Goal: Task Accomplishment & Management: Use online tool/utility

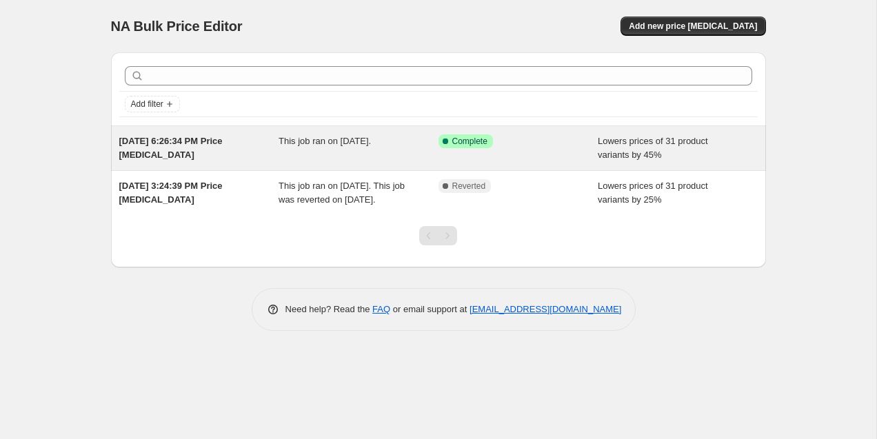
click at [516, 153] on div "Success Complete Complete" at bounding box center [518, 148] width 160 height 28
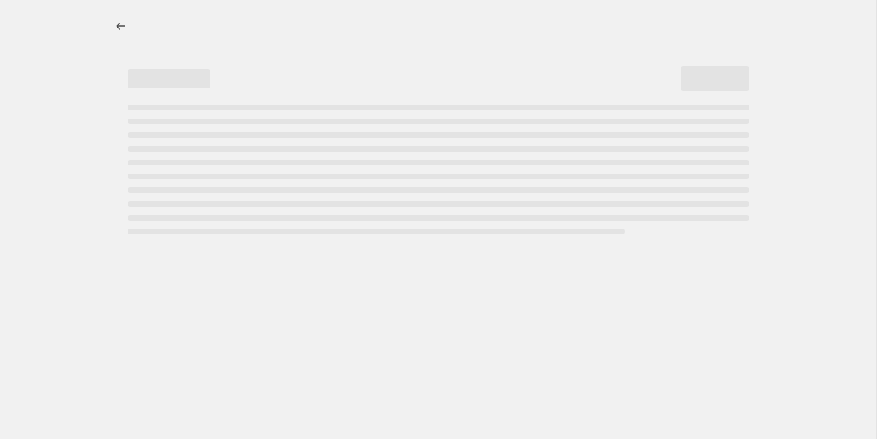
select select "percentage"
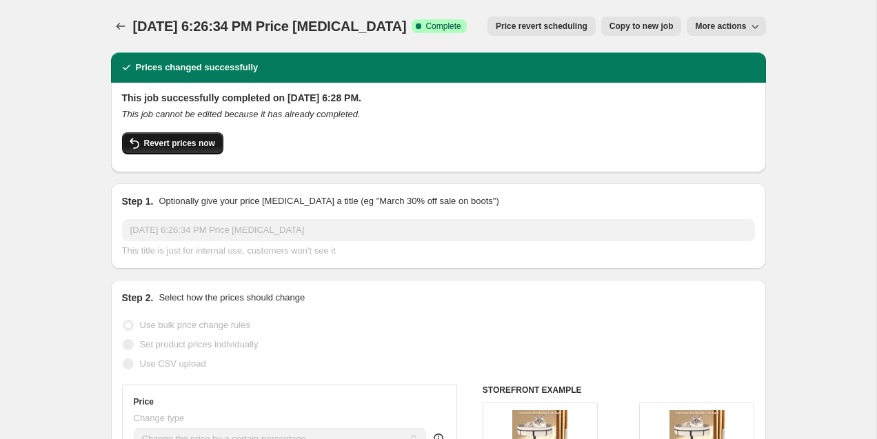
click at [154, 140] on span "Revert prices now" at bounding box center [179, 143] width 71 height 11
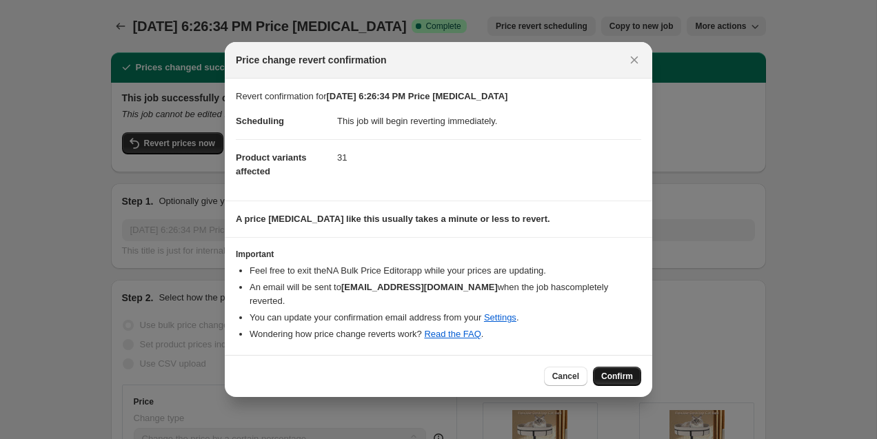
click at [627, 367] on button "Confirm" at bounding box center [617, 376] width 48 height 19
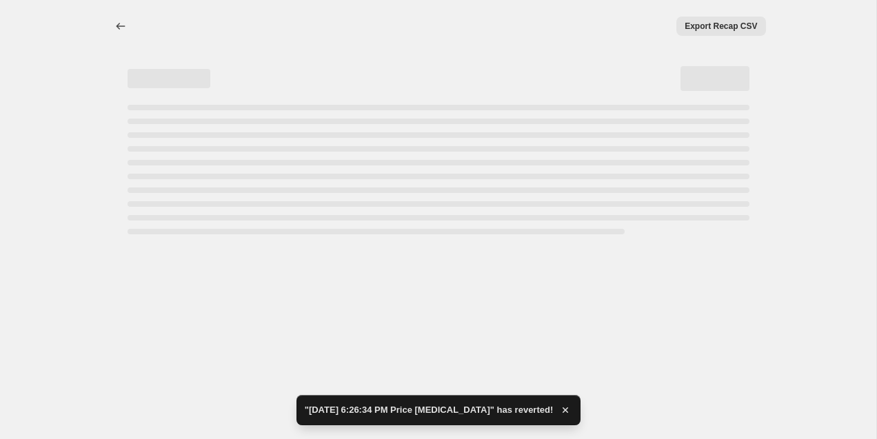
select select "percentage"
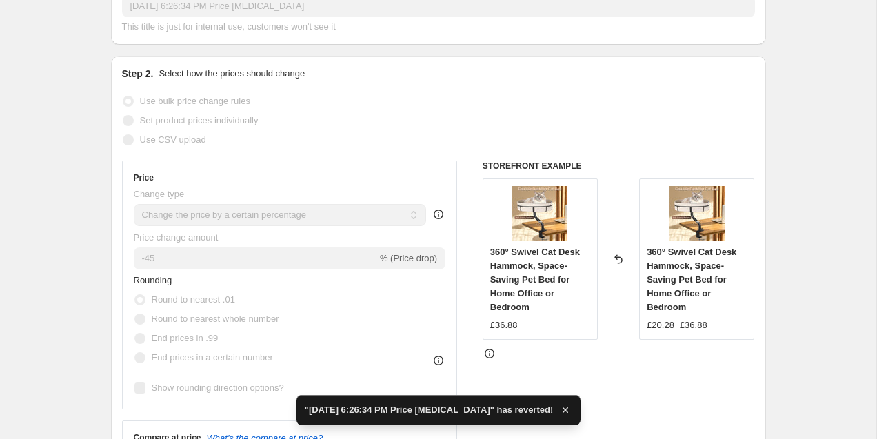
scroll to position [190, 0]
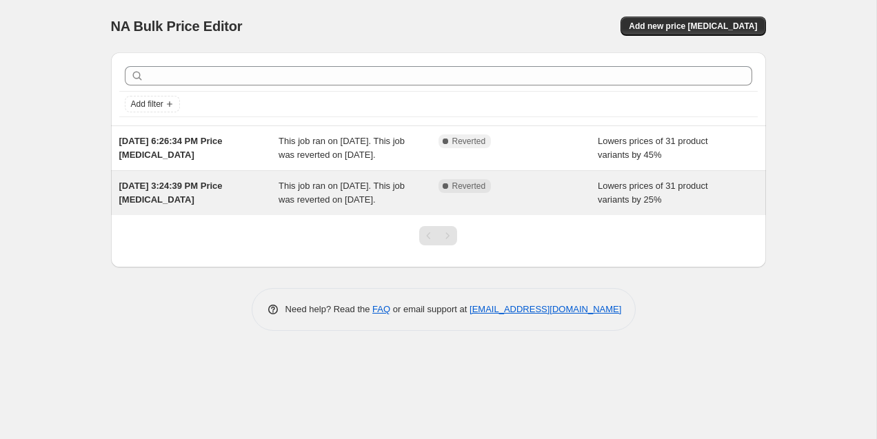
click at [474, 207] on div "Complete Reverted" at bounding box center [518, 193] width 160 height 28
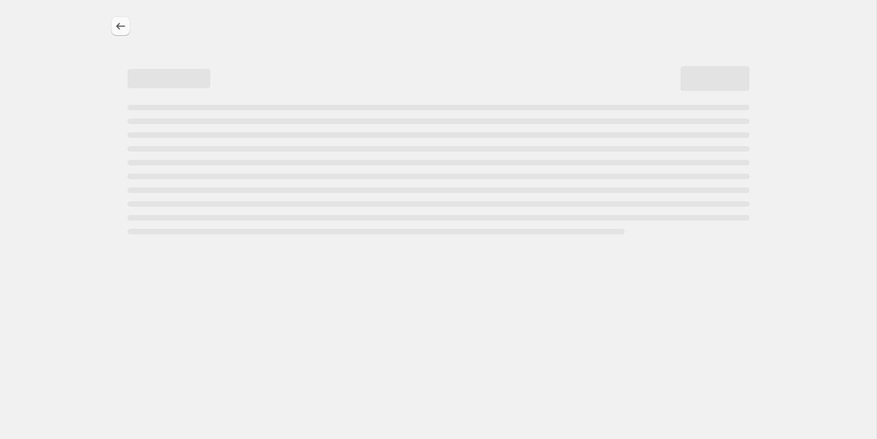
select select "percentage"
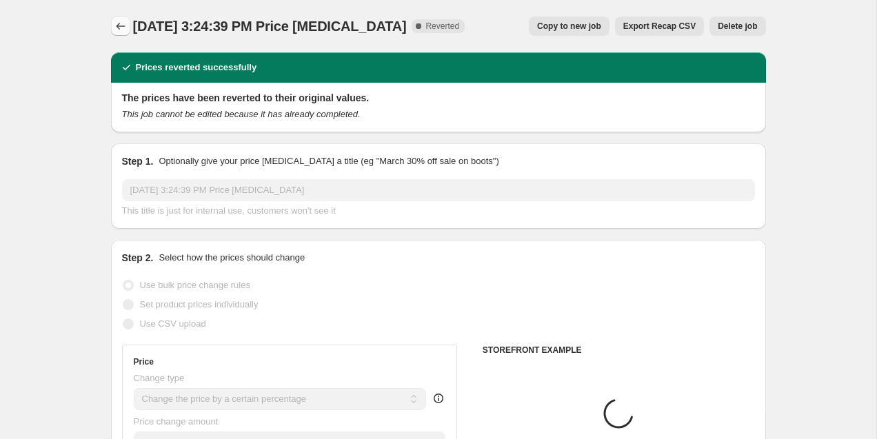
click at [123, 27] on icon "Price change jobs" at bounding box center [121, 26] width 14 height 14
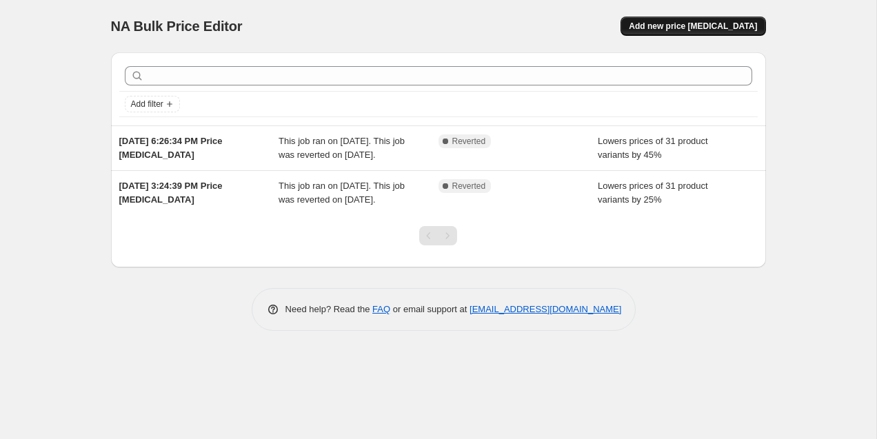
click at [731, 22] on span "Add new price [MEDICAL_DATA]" at bounding box center [693, 26] width 128 height 11
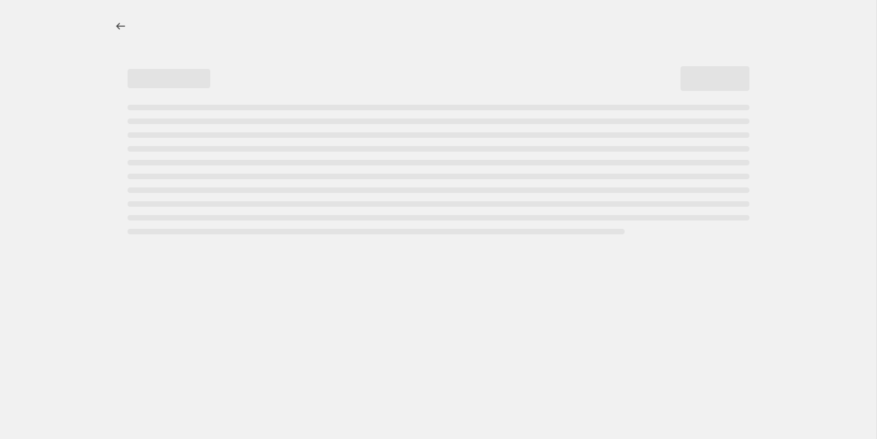
select select "percentage"
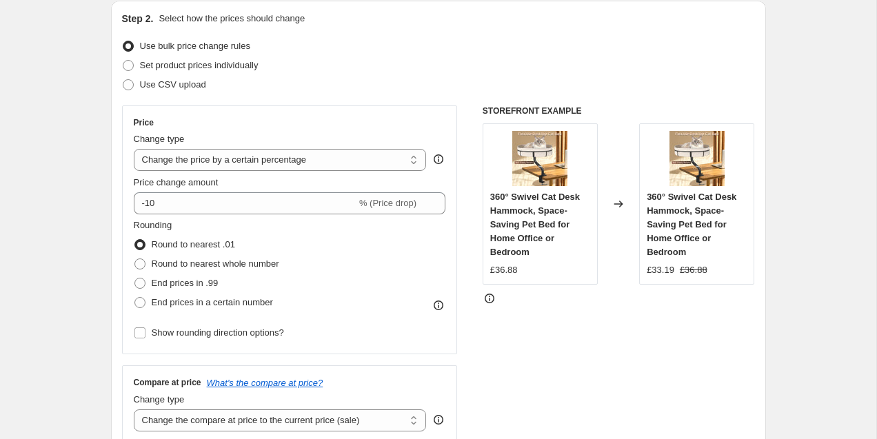
scroll to position [152, 0]
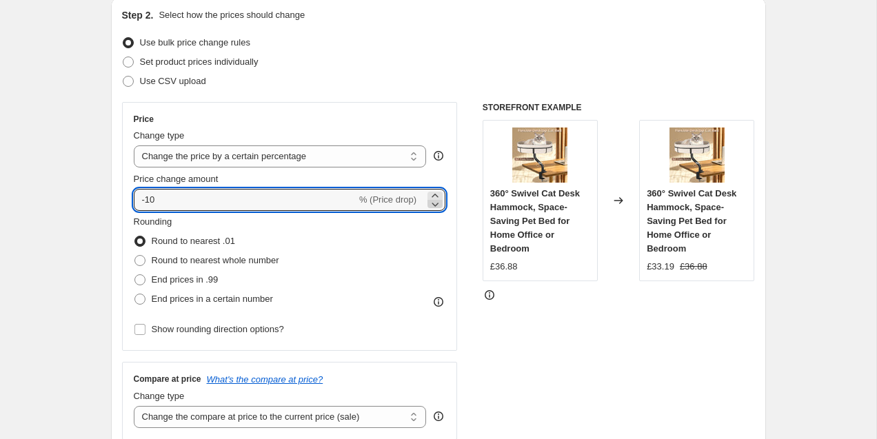
click at [432, 209] on icon at bounding box center [435, 204] width 14 height 14
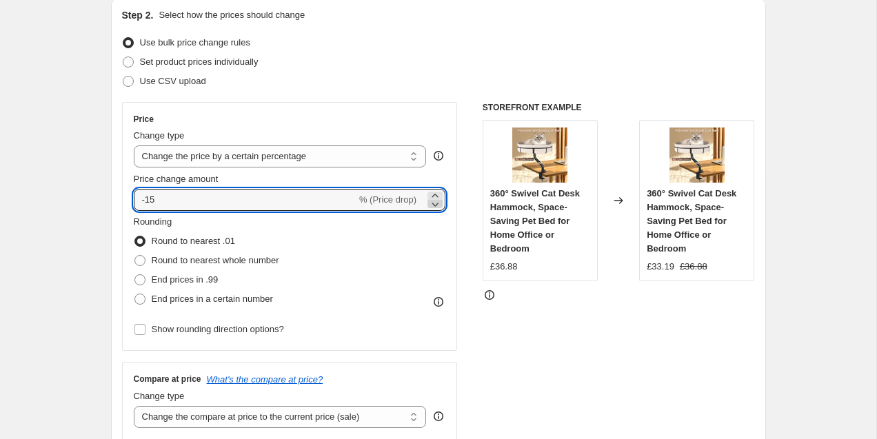
click at [432, 209] on icon at bounding box center [435, 204] width 14 height 14
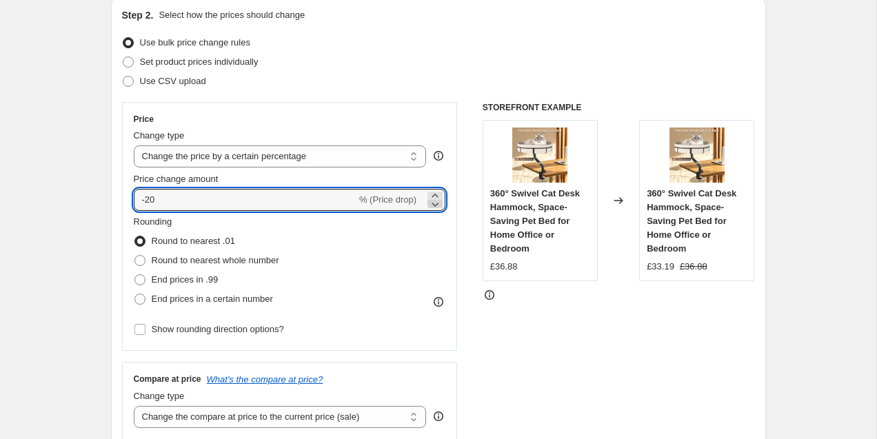
click at [432, 209] on icon at bounding box center [435, 204] width 14 height 14
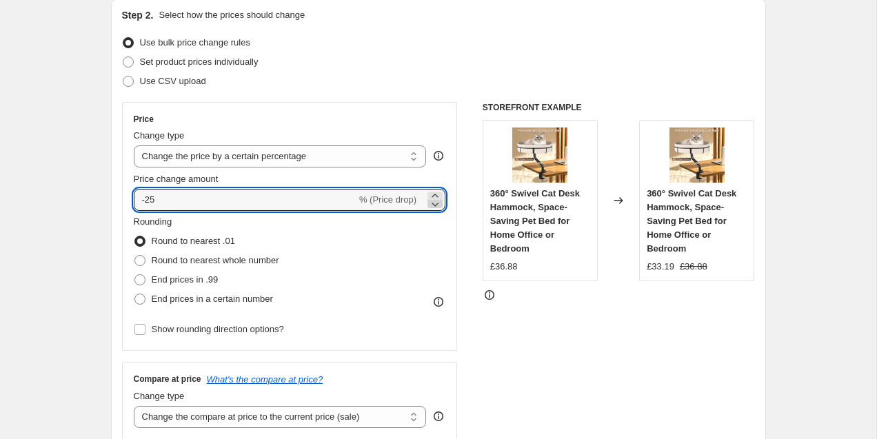
click at [432, 209] on icon at bounding box center [435, 204] width 14 height 14
click at [435, 206] on icon at bounding box center [435, 205] width 7 height 4
click at [435, 196] on icon at bounding box center [435, 196] width 14 height 14
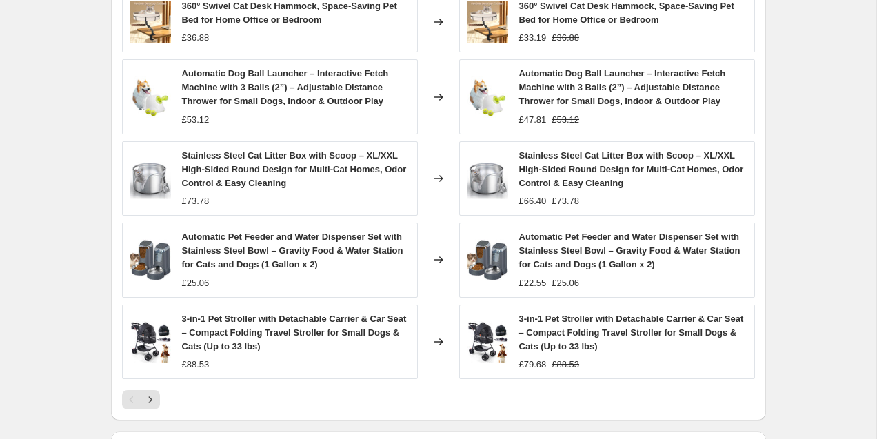
scroll to position [848, 0]
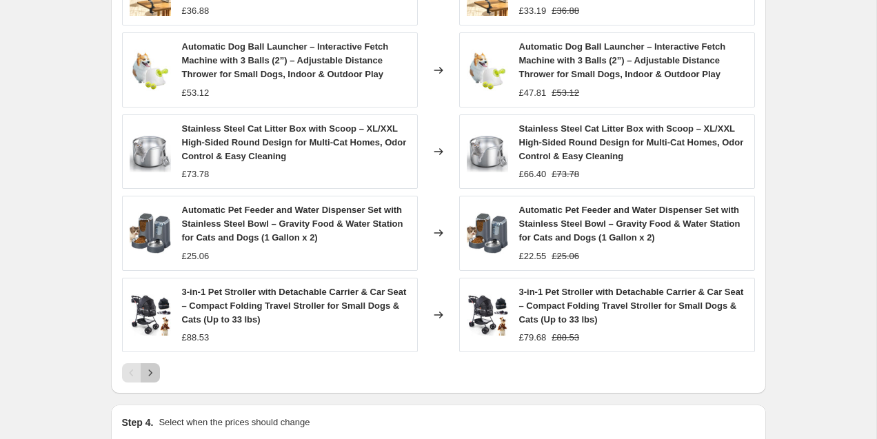
click at [148, 369] on icon "Next" at bounding box center [150, 373] width 14 height 14
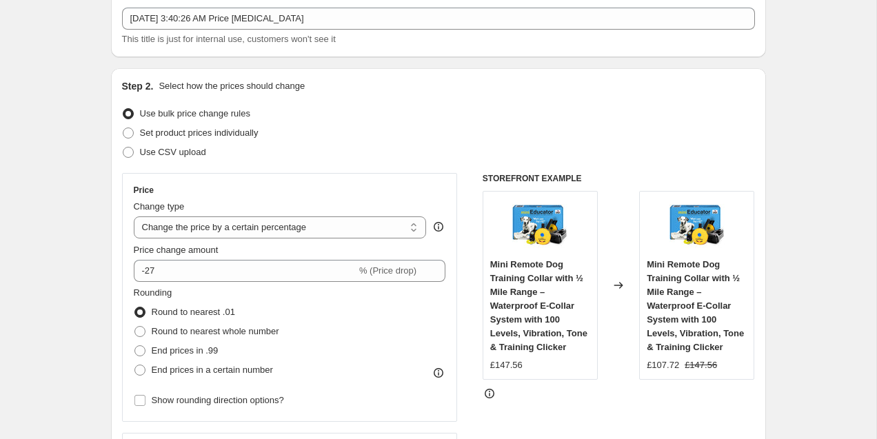
scroll to position [129, 0]
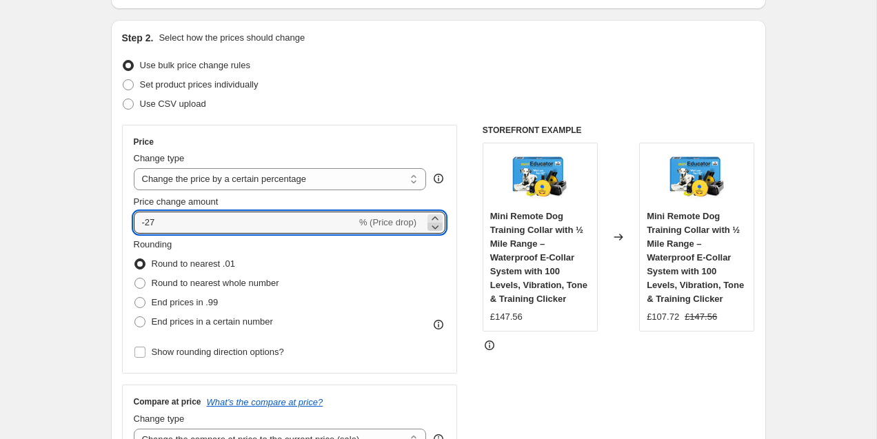
click at [433, 224] on icon at bounding box center [435, 227] width 14 height 14
click at [434, 219] on icon at bounding box center [435, 219] width 14 height 14
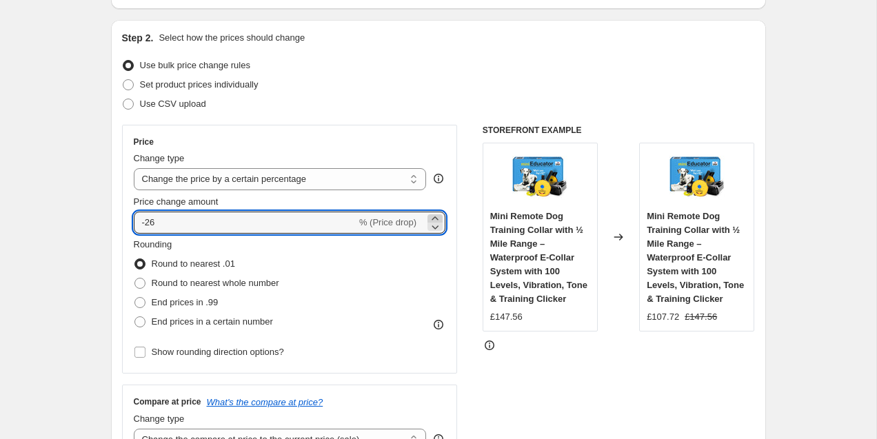
click at [434, 219] on icon at bounding box center [435, 219] width 14 height 14
type input "-25"
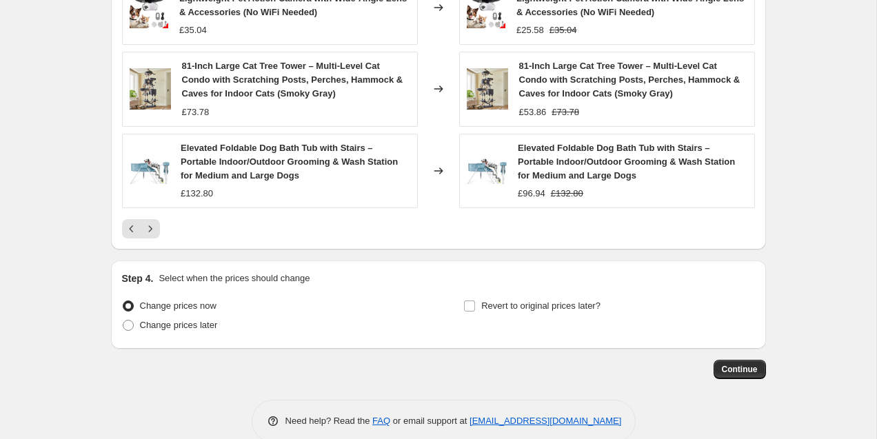
scroll to position [1044, 0]
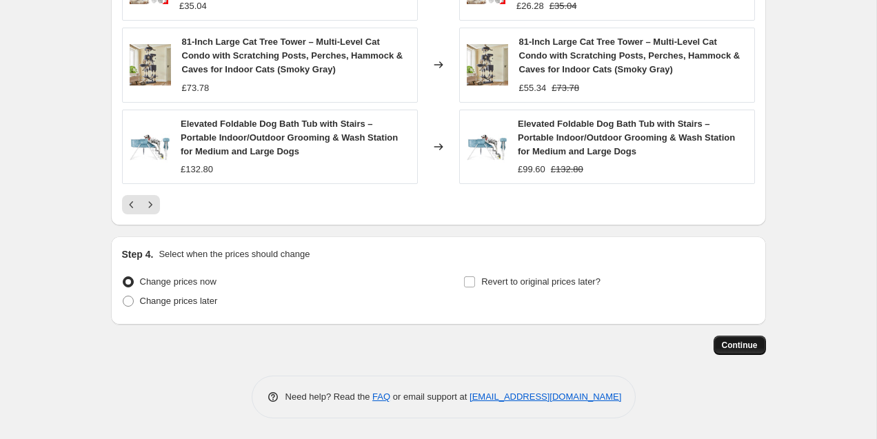
click at [751, 345] on span "Continue" at bounding box center [740, 345] width 36 height 11
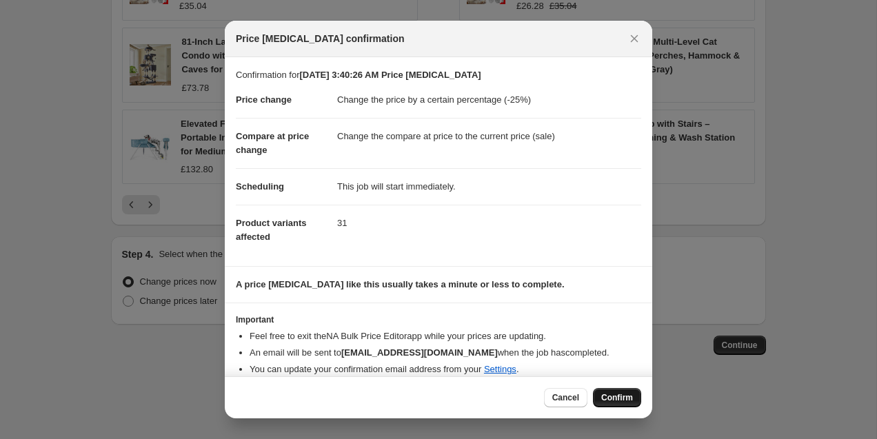
click at [629, 394] on span "Confirm" at bounding box center [617, 397] width 32 height 11
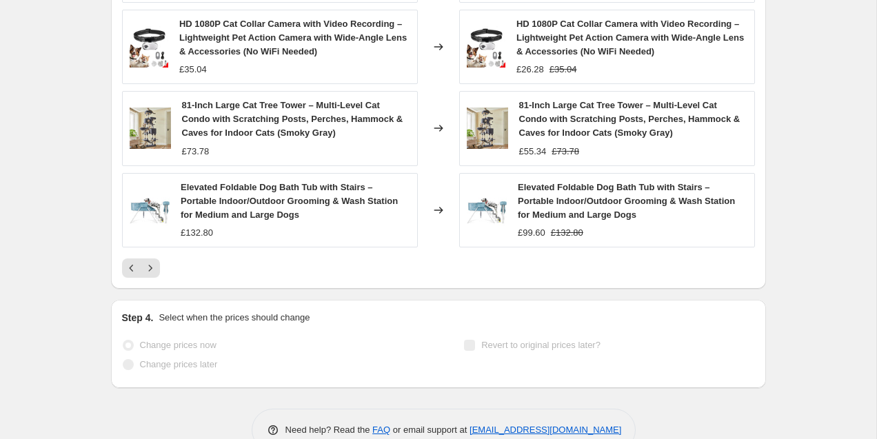
scroll to position [1079, 0]
